Goal: Navigation & Orientation: Find specific page/section

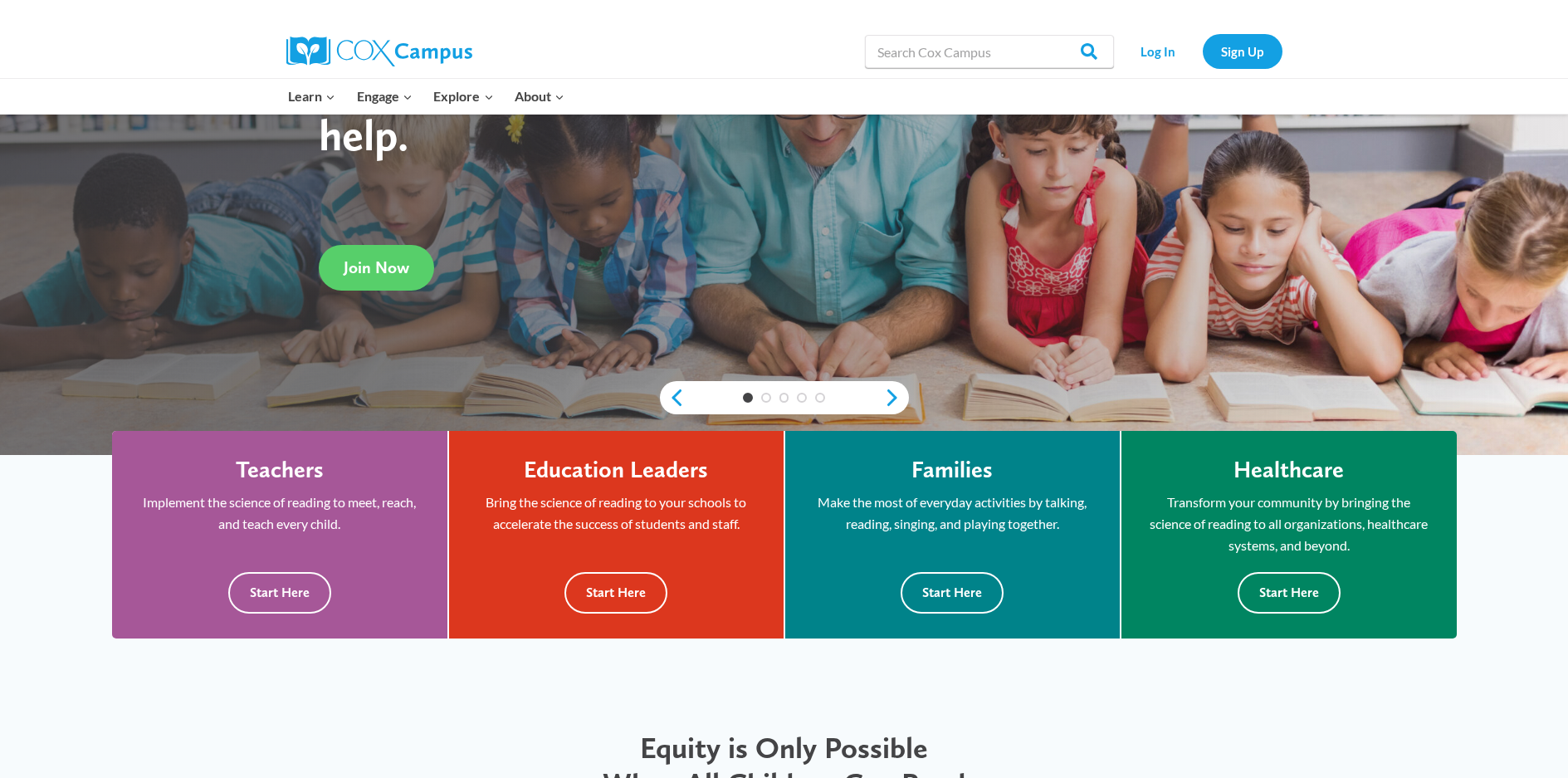
scroll to position [249, 0]
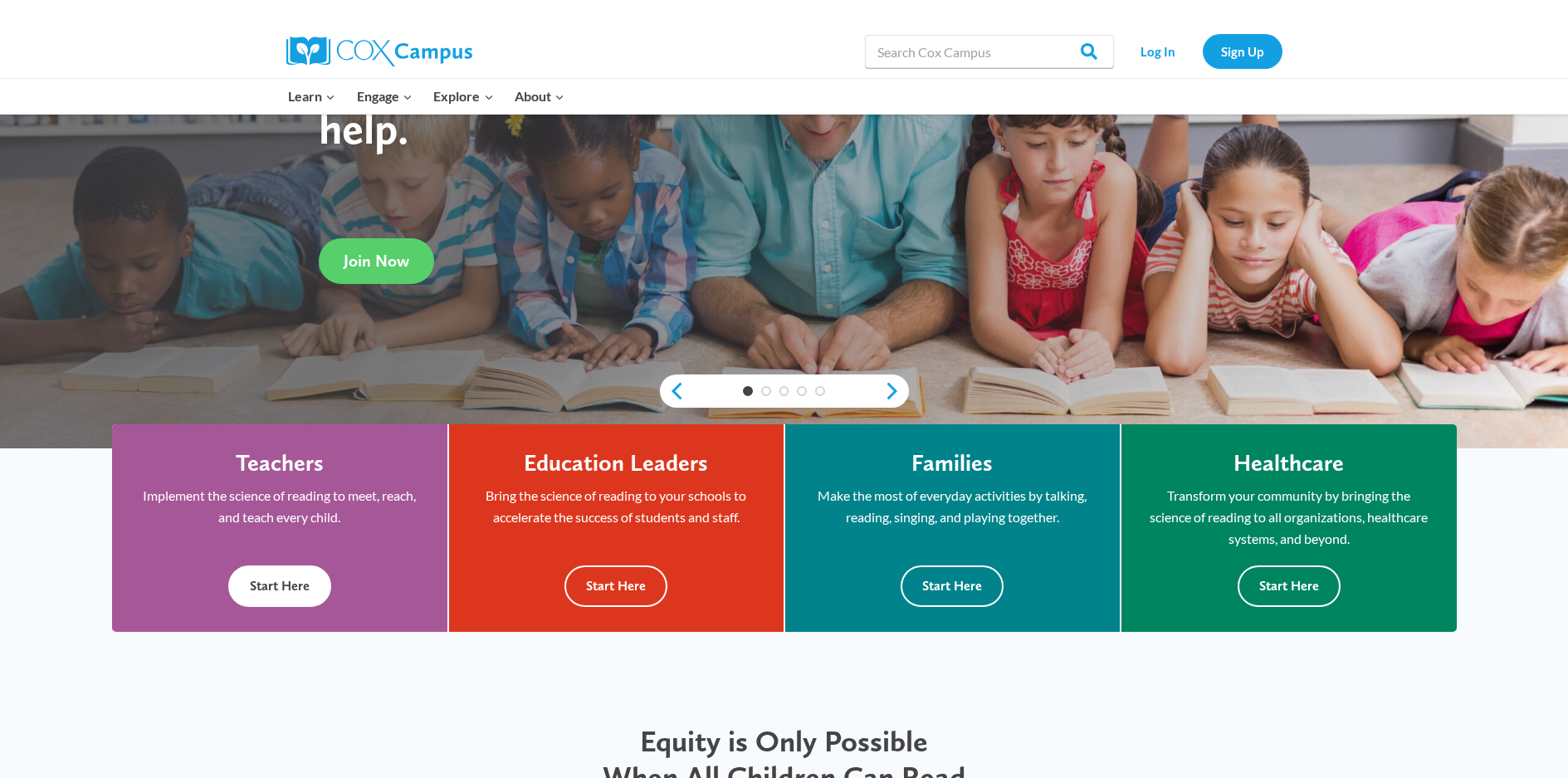
click at [275, 569] on button "Start Here" at bounding box center [279, 585] width 103 height 40
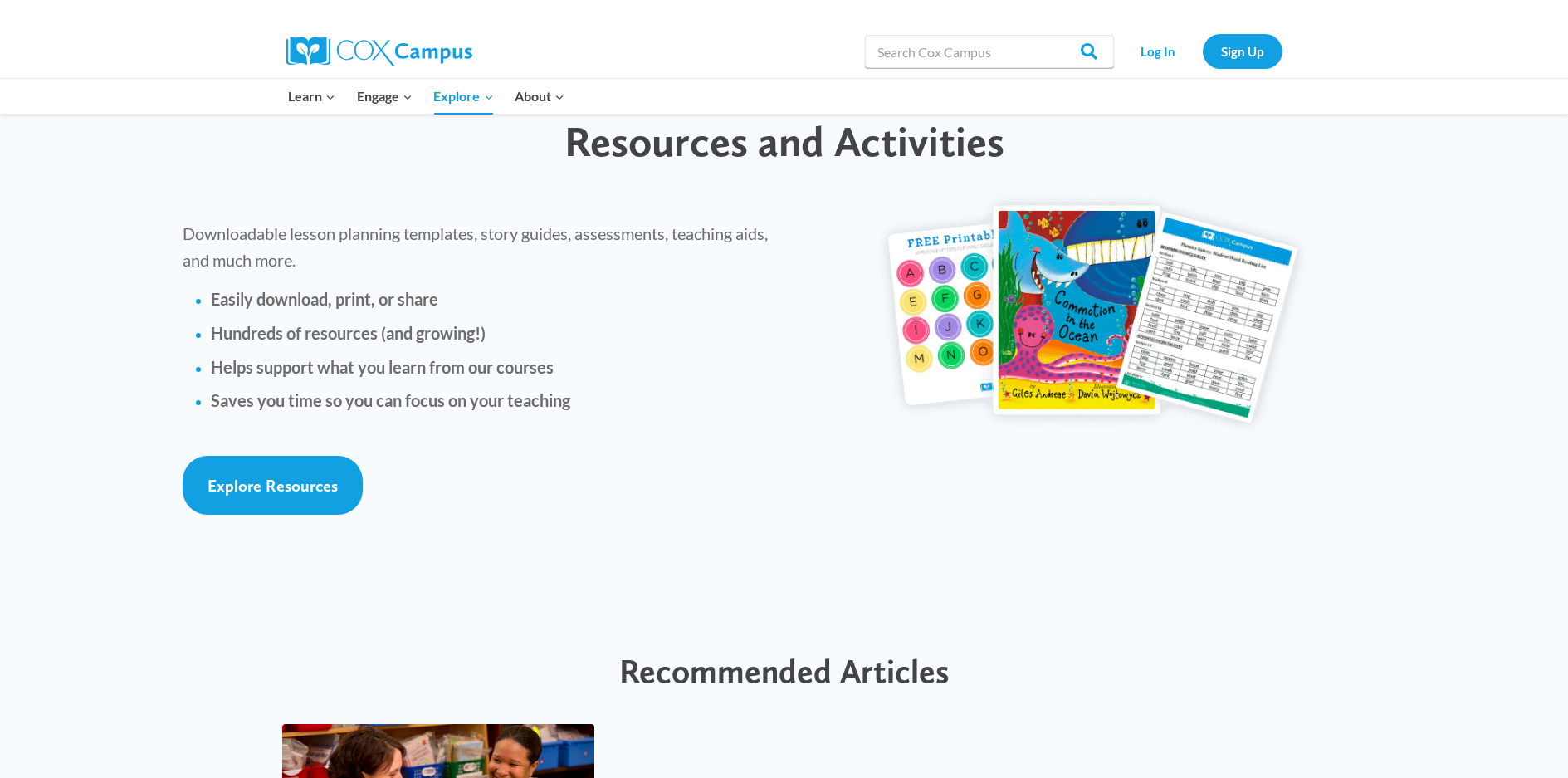
scroll to position [3651, 0]
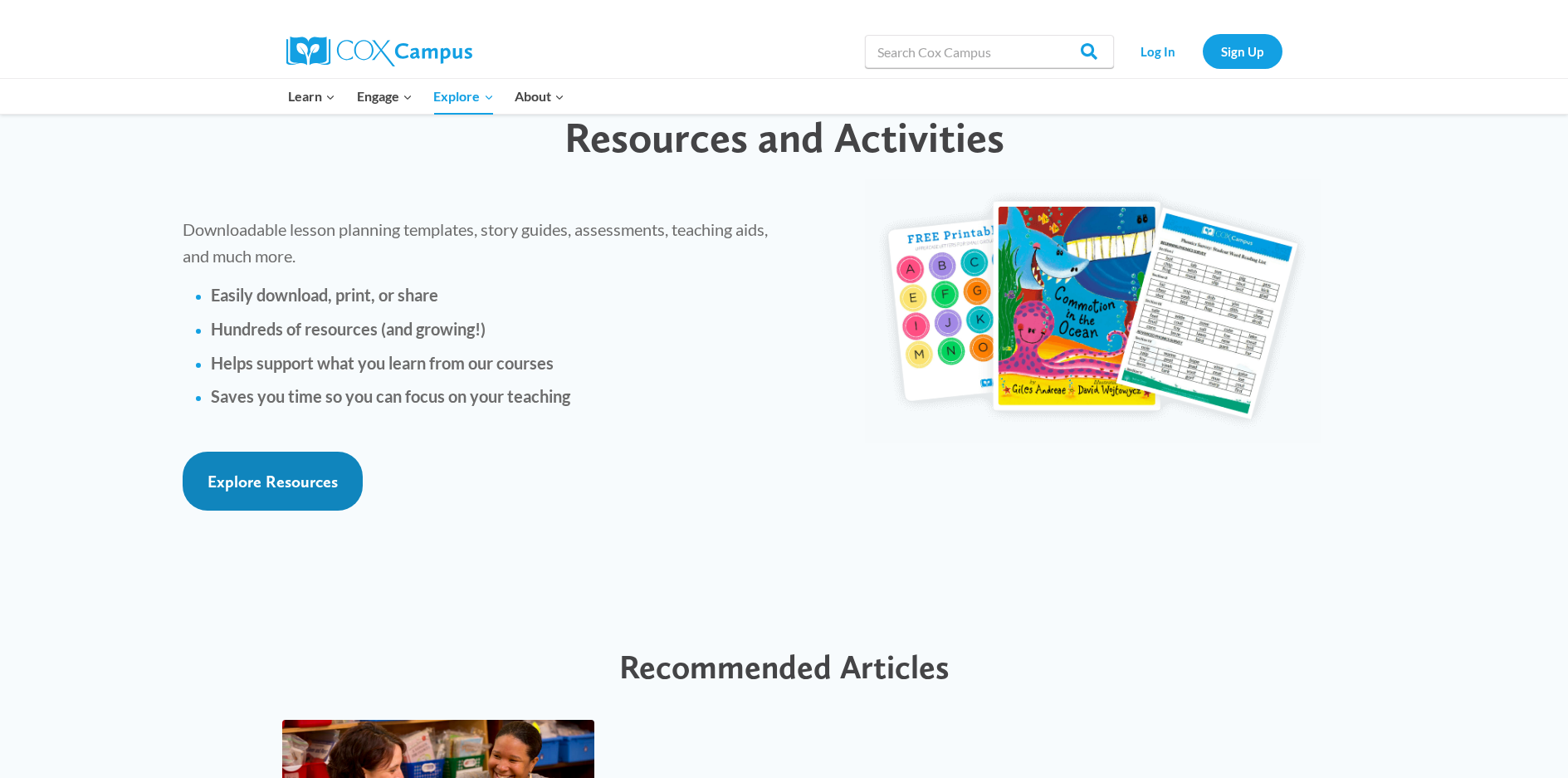
click at [294, 451] on link "Explore Resources" at bounding box center [273, 480] width 180 height 59
